Goal: Use online tool/utility

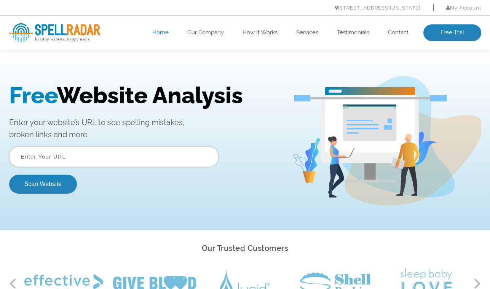
click at [61, 27] on img at bounding box center [54, 32] width 91 height 19
click at [65, 157] on input "text" at bounding box center [114, 156] width 210 height 21
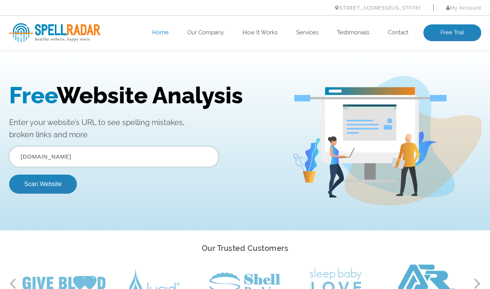
type input "sixt.de"
click at [9, 174] on button "Scan Website" at bounding box center [43, 183] width 68 height 19
